Goal: Task Accomplishment & Management: Use online tool/utility

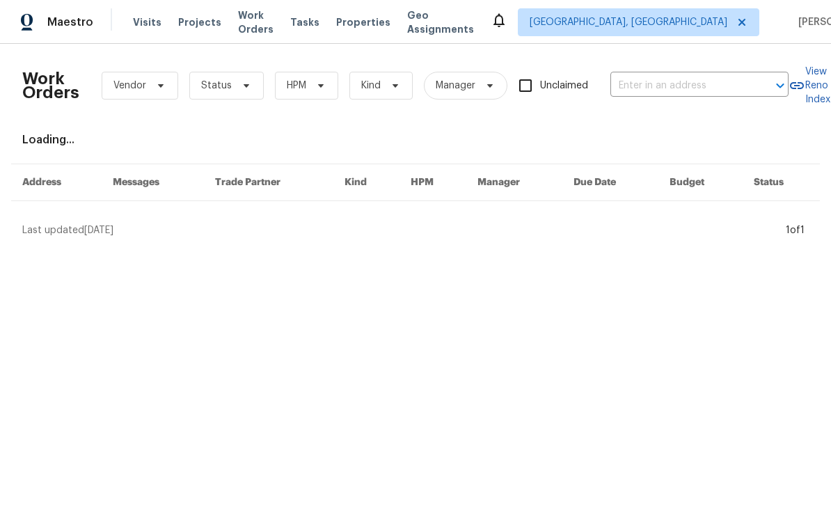
click at [658, 84] on input "text" at bounding box center [679, 86] width 139 height 22
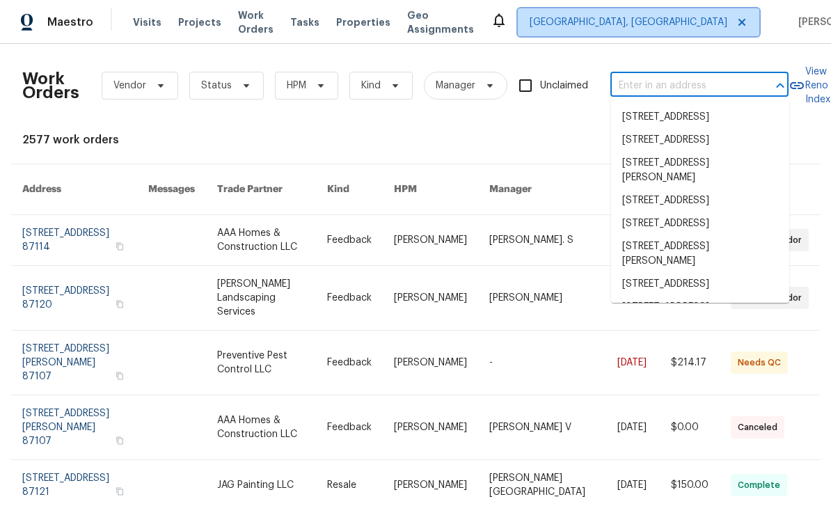
click at [670, 15] on span "Albuquerque, NM" at bounding box center [628, 22] width 198 height 14
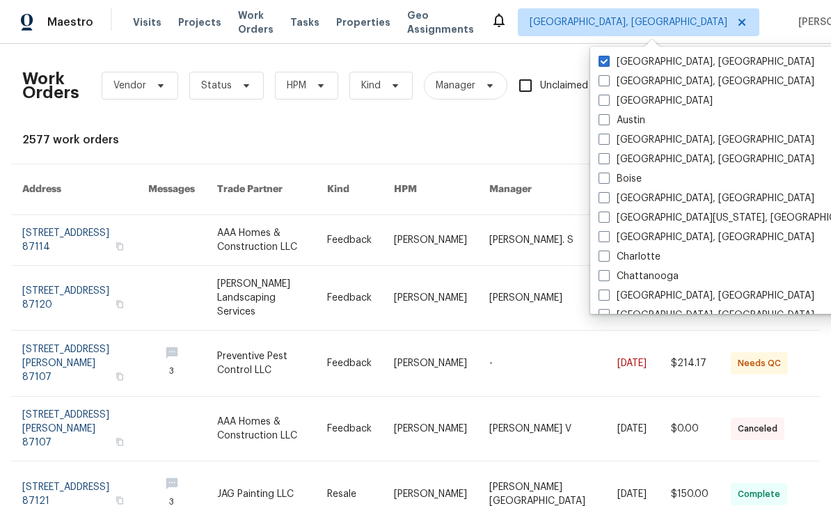
click at [607, 100] on span at bounding box center [603, 100] width 11 height 11
click at [607, 100] on input "[GEOGRAPHIC_DATA]" at bounding box center [602, 98] width 9 height 9
checkbox input "true"
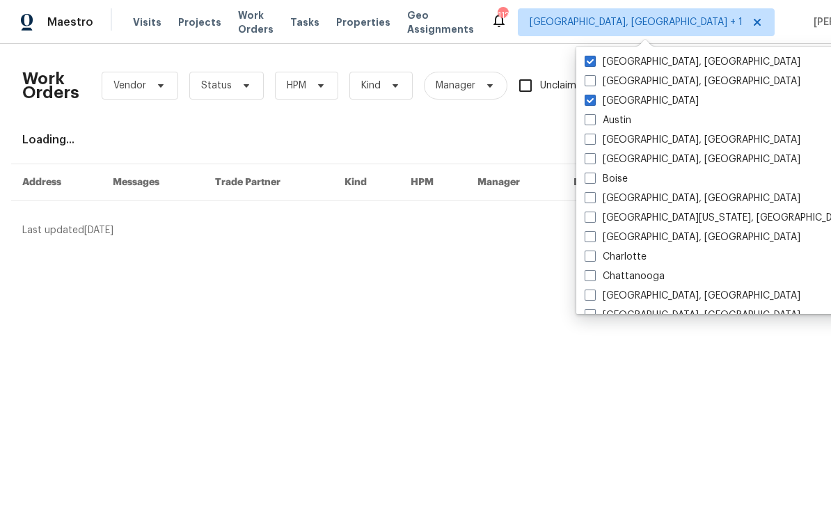
click at [634, 67] on label "Albuquerque, NM" at bounding box center [692, 62] width 216 height 14
click at [593, 64] on input "Albuquerque, NM" at bounding box center [588, 59] width 9 height 9
checkbox input "false"
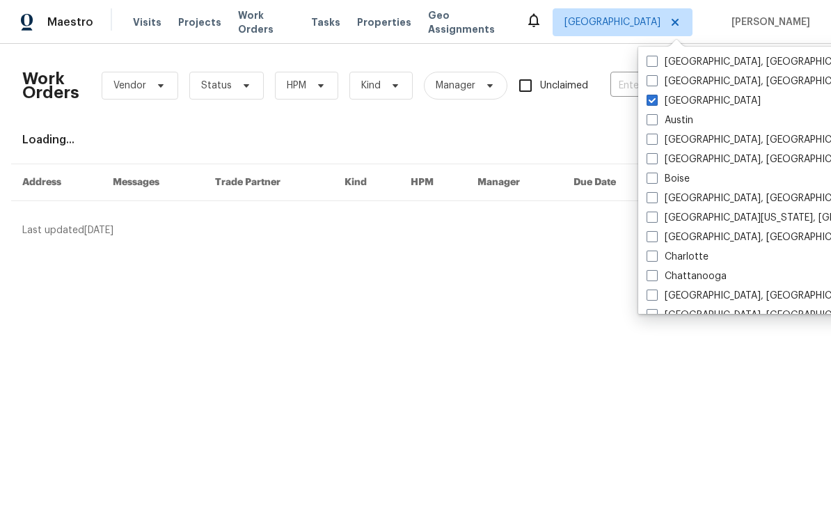
click at [632, 84] on input "text" at bounding box center [679, 86] width 139 height 22
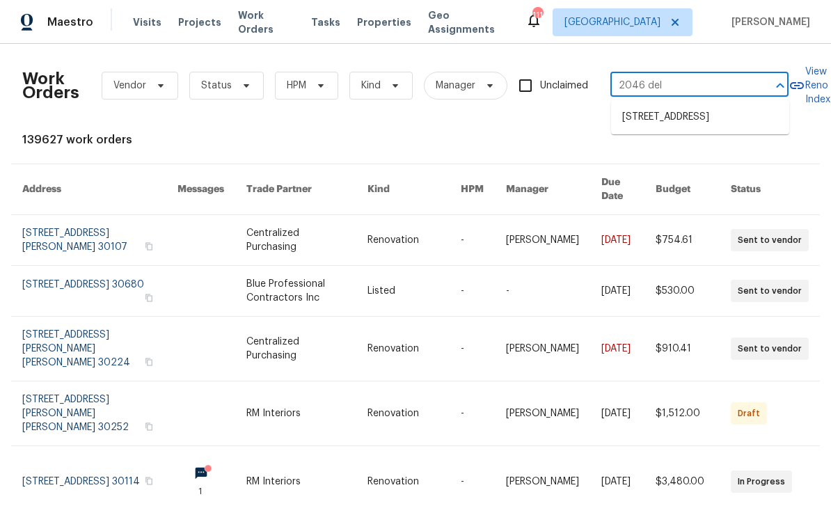
type input "2046 dell"
click at [713, 129] on li "[STREET_ADDRESS]" at bounding box center [700, 117] width 178 height 23
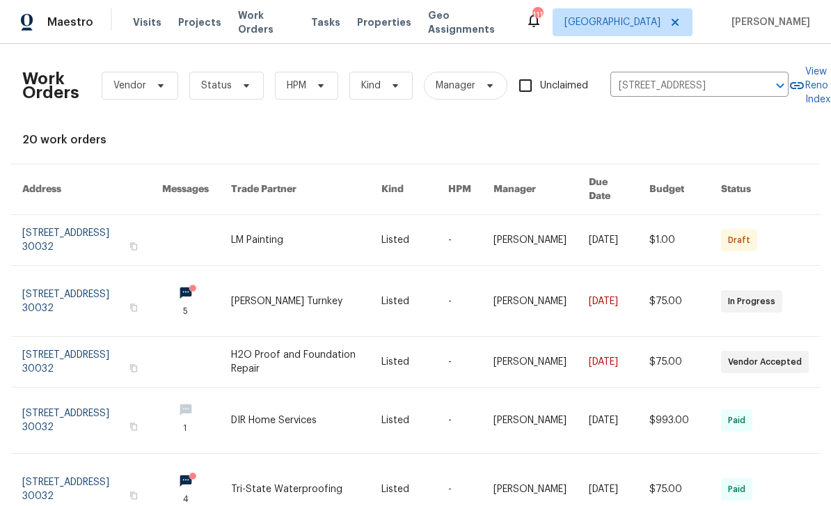
click at [66, 350] on link at bounding box center [92, 362] width 140 height 50
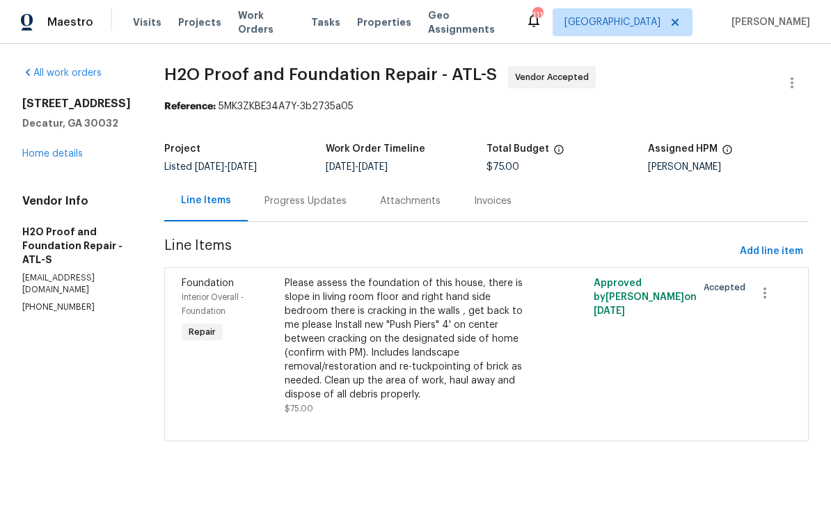
click at [300, 202] on div "Progress Updates" at bounding box center [305, 200] width 115 height 41
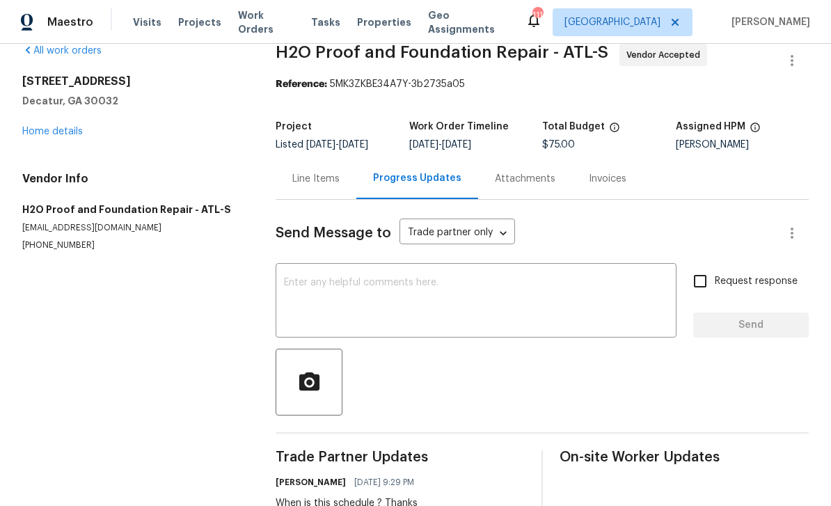
scroll to position [22, 0]
click at [607, 280] on textarea at bounding box center [476, 302] width 384 height 49
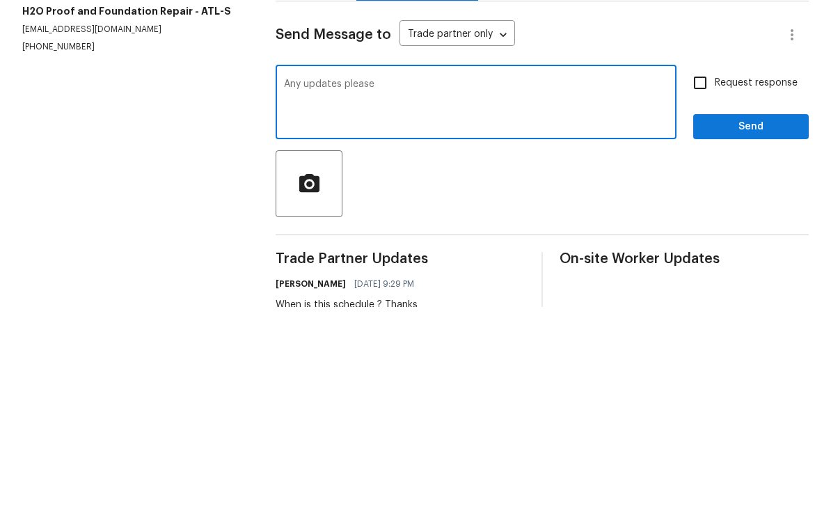
type textarea "Any updates please"
click at [710, 267] on input "Request response" at bounding box center [699, 281] width 29 height 29
checkbox input "true"
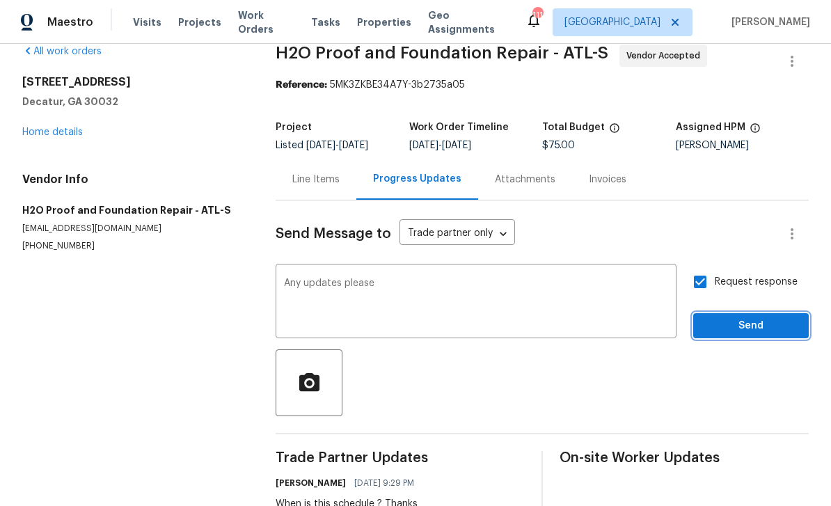
click at [751, 317] on span "Send" at bounding box center [750, 325] width 93 height 17
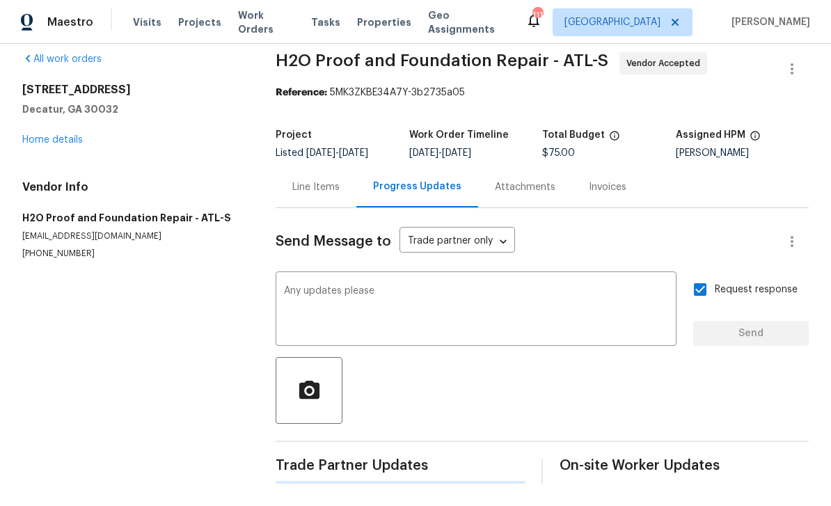
scroll to position [0, 0]
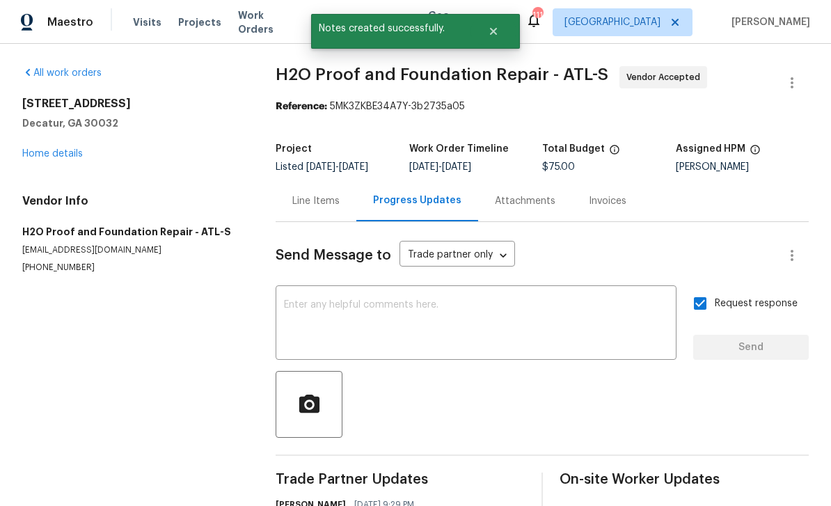
click at [45, 149] on link "Home details" at bounding box center [52, 154] width 61 height 10
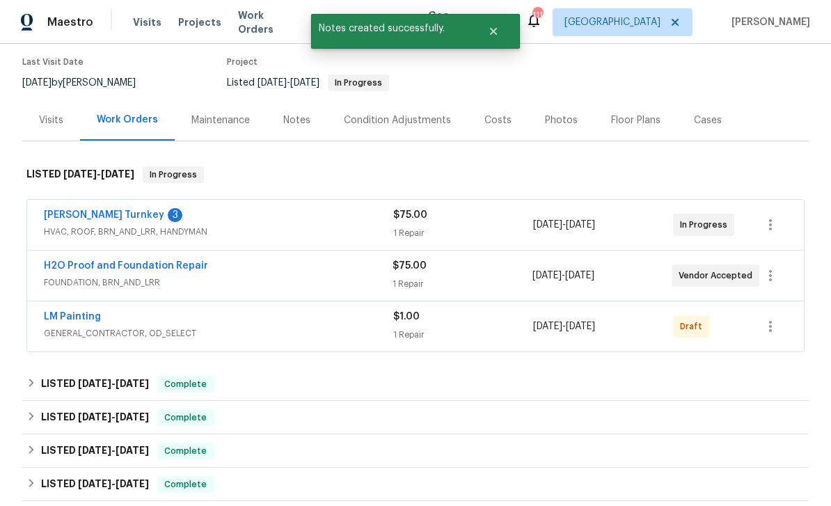
scroll to position [113, 0]
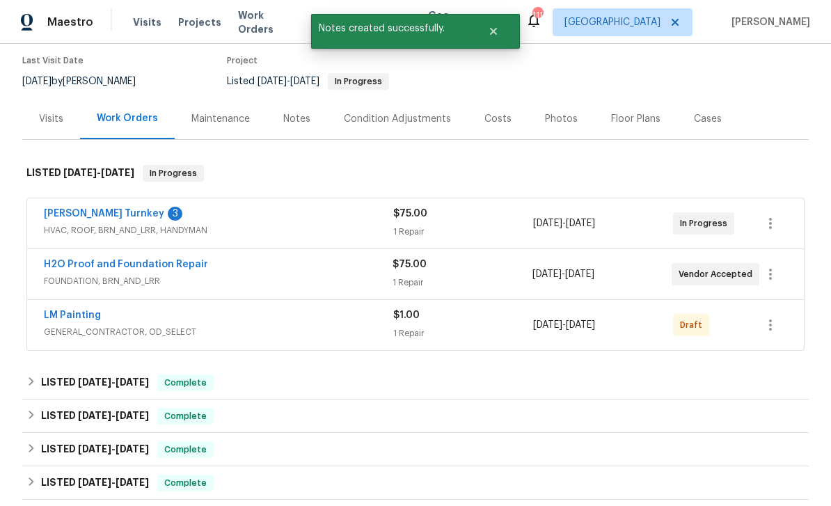
click at [59, 212] on link "[PERSON_NAME] Turnkey" at bounding box center [104, 214] width 120 height 10
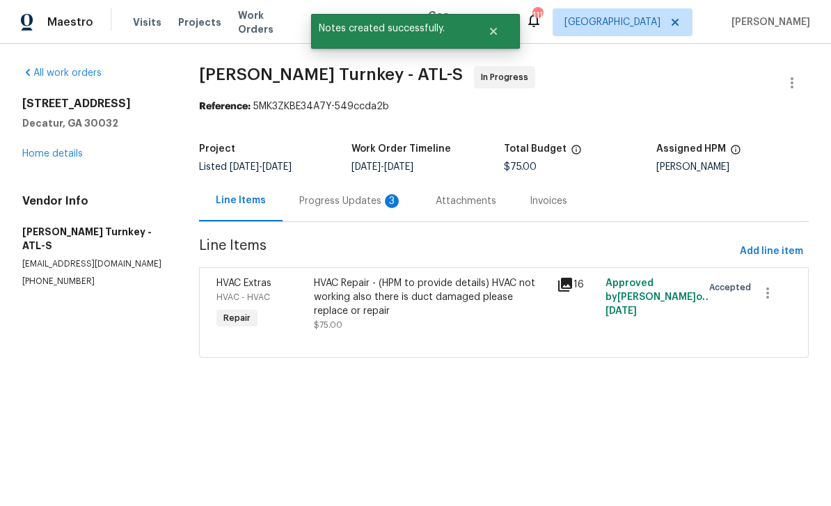
click at [372, 202] on div "Progress Updates 3" at bounding box center [350, 201] width 103 height 14
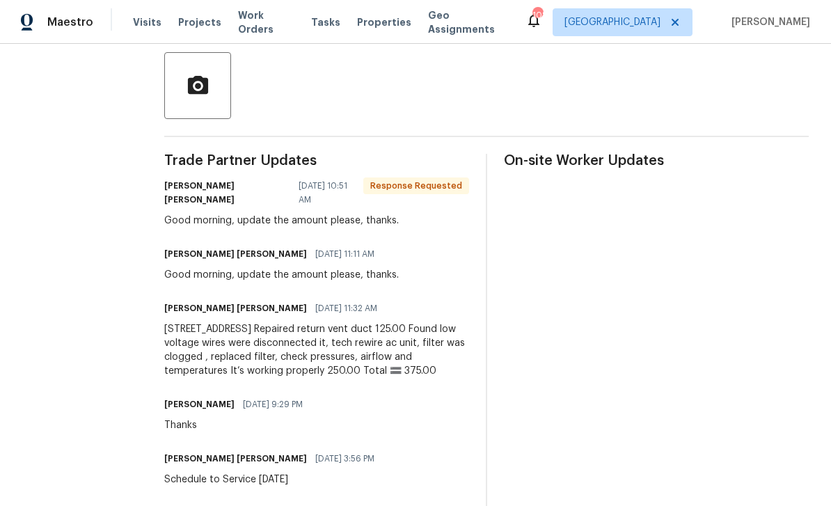
scroll to position [330, 0]
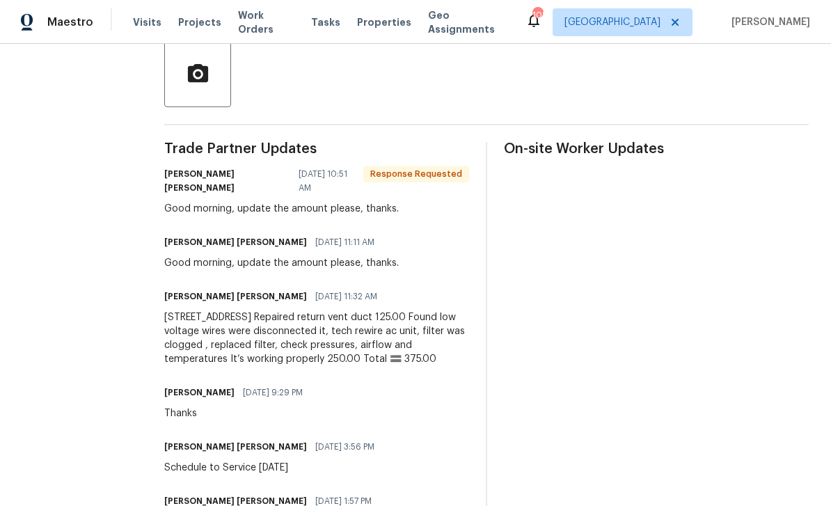
copy div "2046 Dellwood Pl Decatur, GA 30032 Repaired return vent duct 125.00 Found low v…"
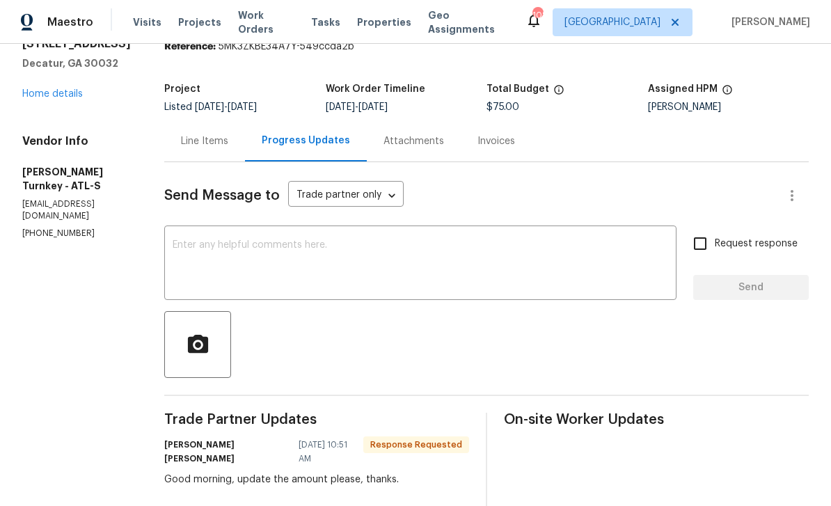
scroll to position [59, 0]
click at [201, 121] on div "Line Items" at bounding box center [204, 141] width 81 height 41
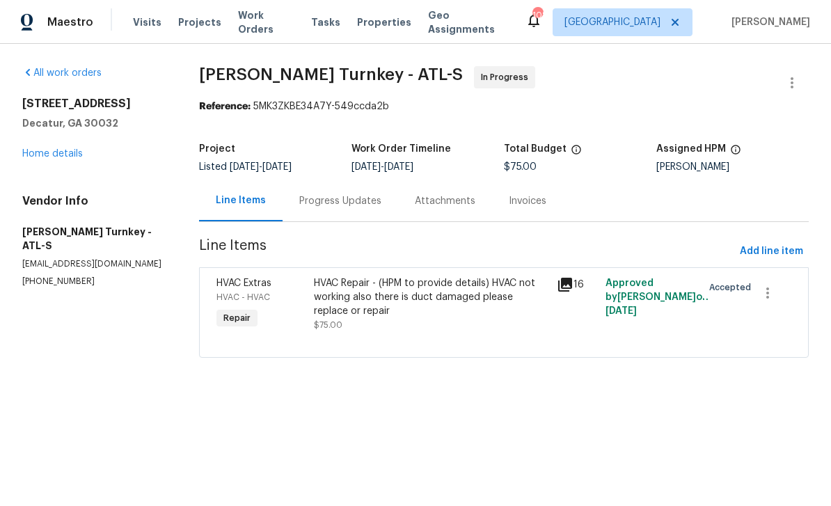
click at [460, 297] on div "HVAC Repair - (HPM to provide details) HVAC not working also there is duct dama…" at bounding box center [431, 297] width 234 height 42
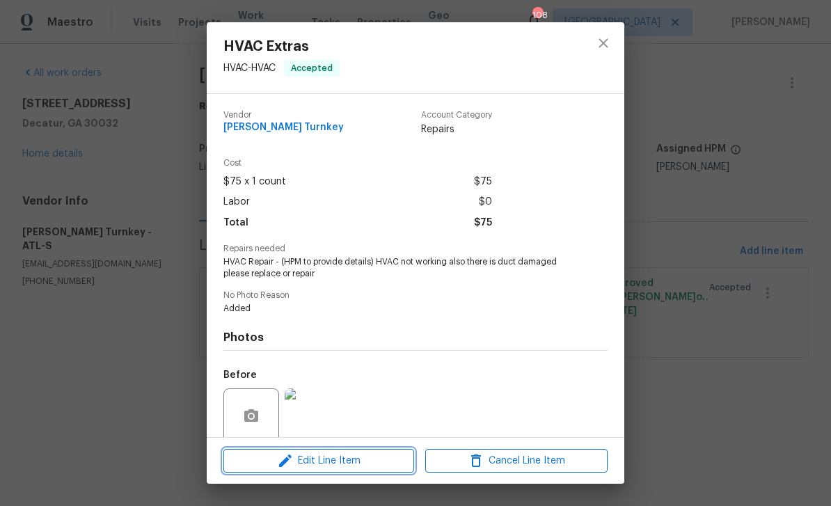
click at [378, 464] on span "Edit Line Item" at bounding box center [318, 460] width 182 height 17
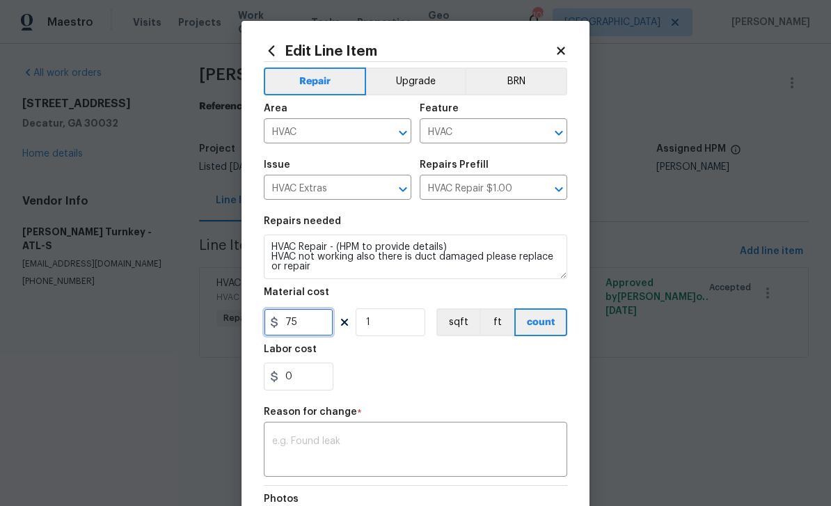
click at [319, 317] on input "75" at bounding box center [299, 322] width 70 height 28
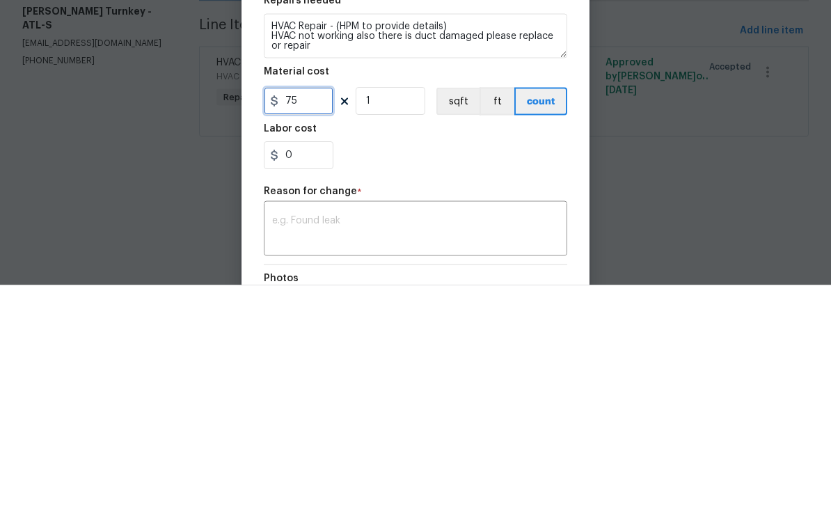
click at [323, 308] on input "75" at bounding box center [299, 322] width 70 height 28
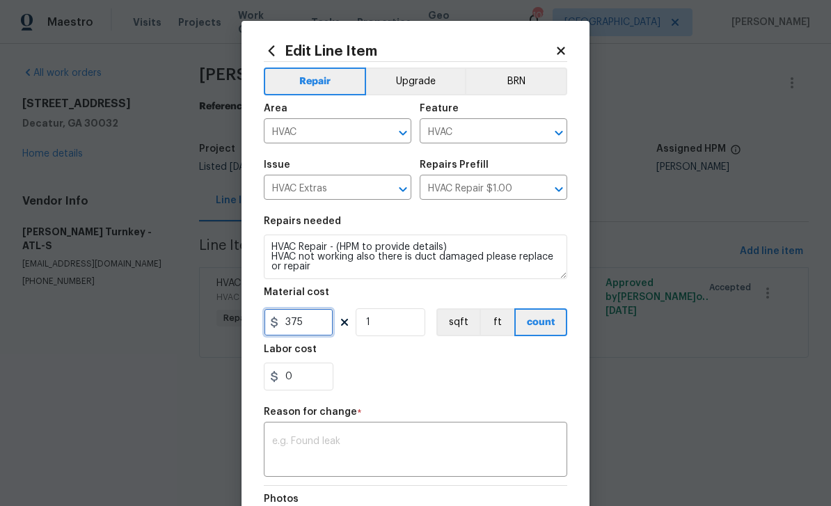
type input "375"
click at [445, 455] on textarea at bounding box center [415, 450] width 287 height 29
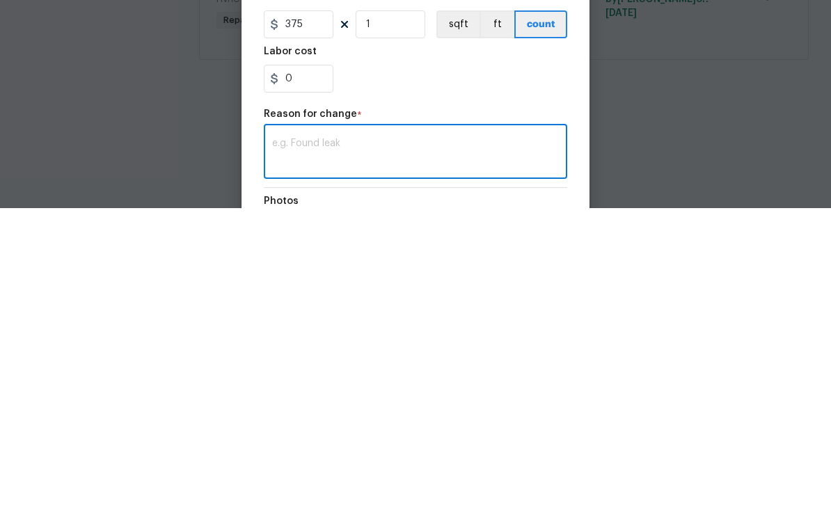
click at [355, 436] on textarea at bounding box center [415, 450] width 287 height 29
paste textarea "[STREET_ADDRESS] Repaired return vent duct 125.00 Found low voltage wires were …"
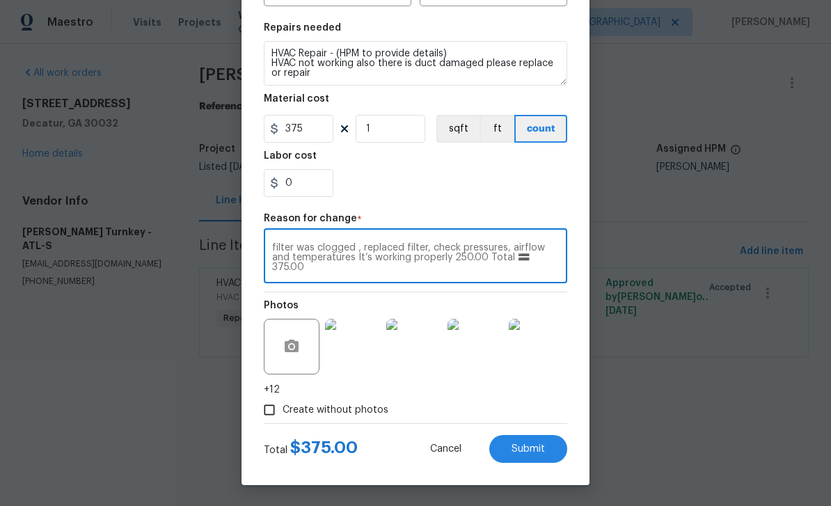
scroll to position [196, 0]
type textarea "[STREET_ADDRESS] Repaired return vent duct 125.00 Found low voltage wires were …"
click at [551, 451] on button "Submit" at bounding box center [528, 449] width 78 height 28
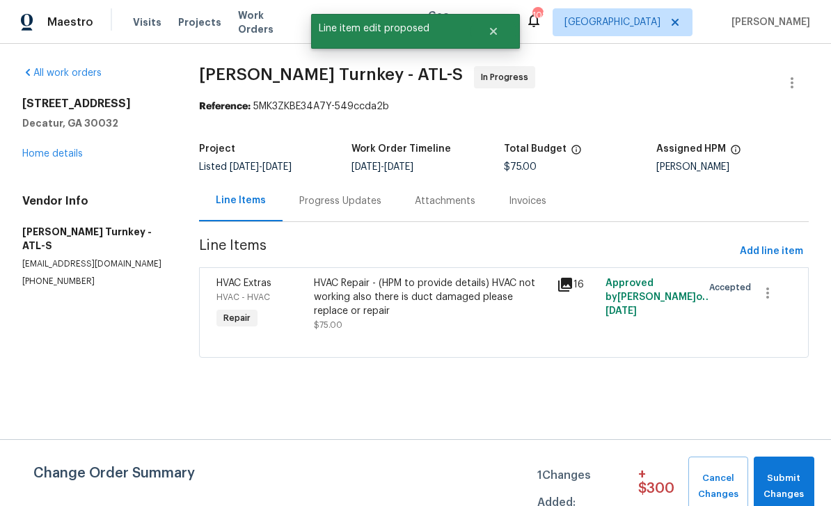
scroll to position [0, 0]
click at [783, 483] on span "Submit Changes" at bounding box center [783, 486] width 47 height 32
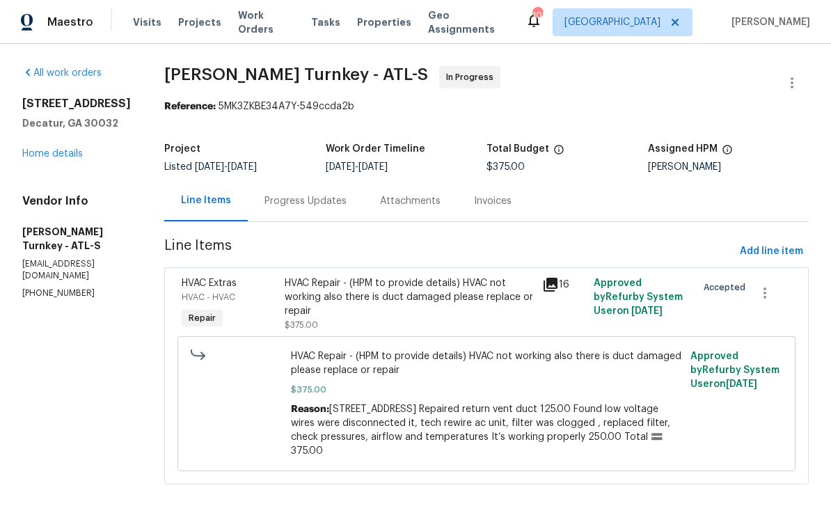
click at [275, 204] on div "Progress Updates" at bounding box center [305, 201] width 82 height 14
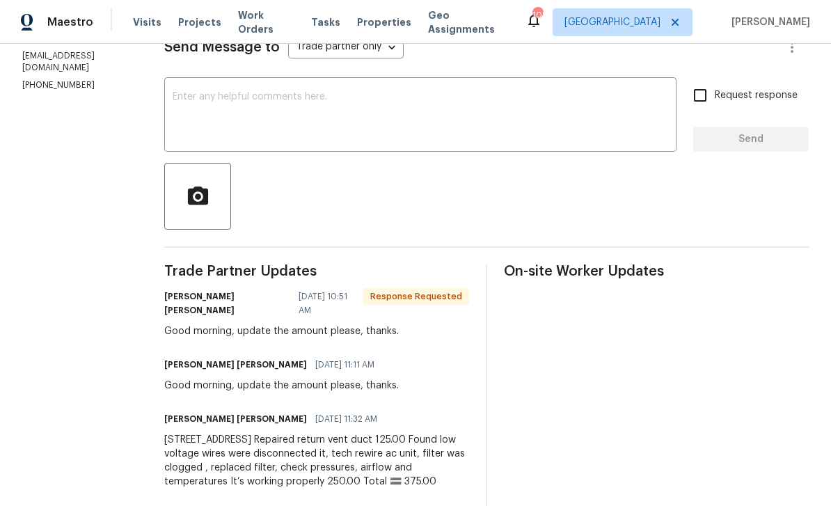
scroll to position [194, 0]
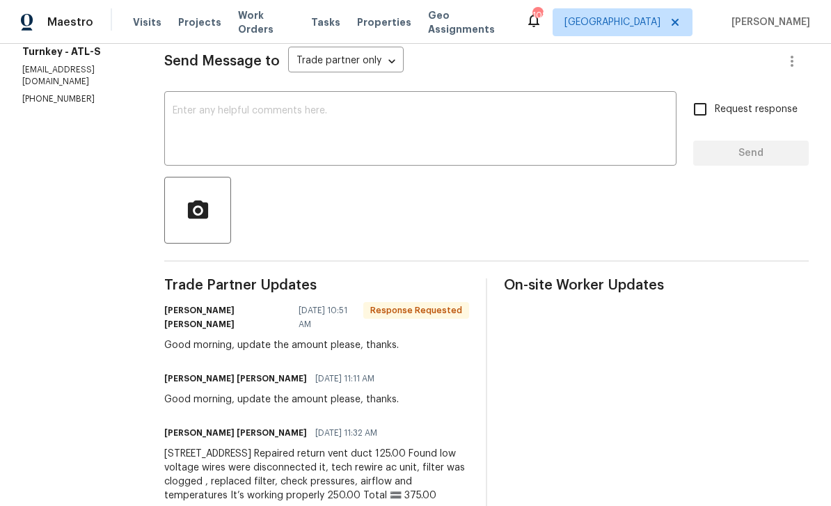
click at [591, 134] on textarea at bounding box center [420, 130] width 495 height 49
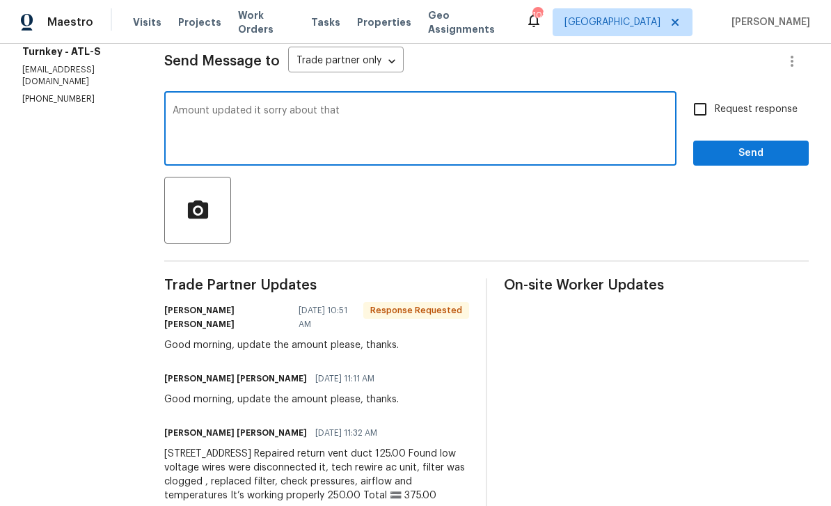
type textarea "Amount updated it sorry about that"
click at [705, 119] on input "Request response" at bounding box center [699, 109] width 29 height 29
checkbox input "true"
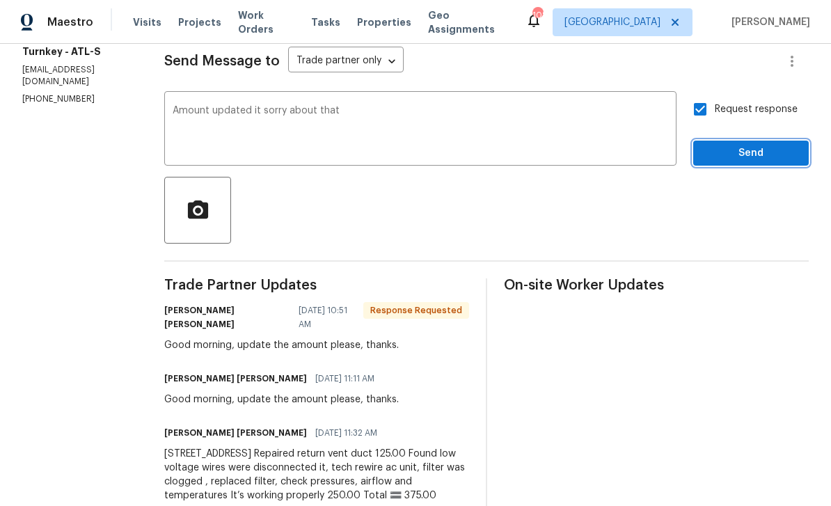
click at [742, 159] on span "Send" at bounding box center [750, 153] width 93 height 17
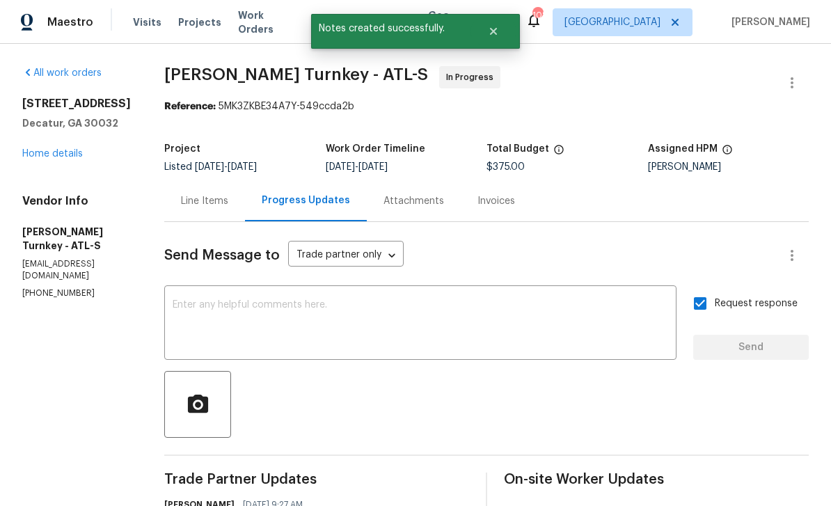
click at [57, 150] on link "Home details" at bounding box center [52, 154] width 61 height 10
